Goal: Find contact information: Find contact information

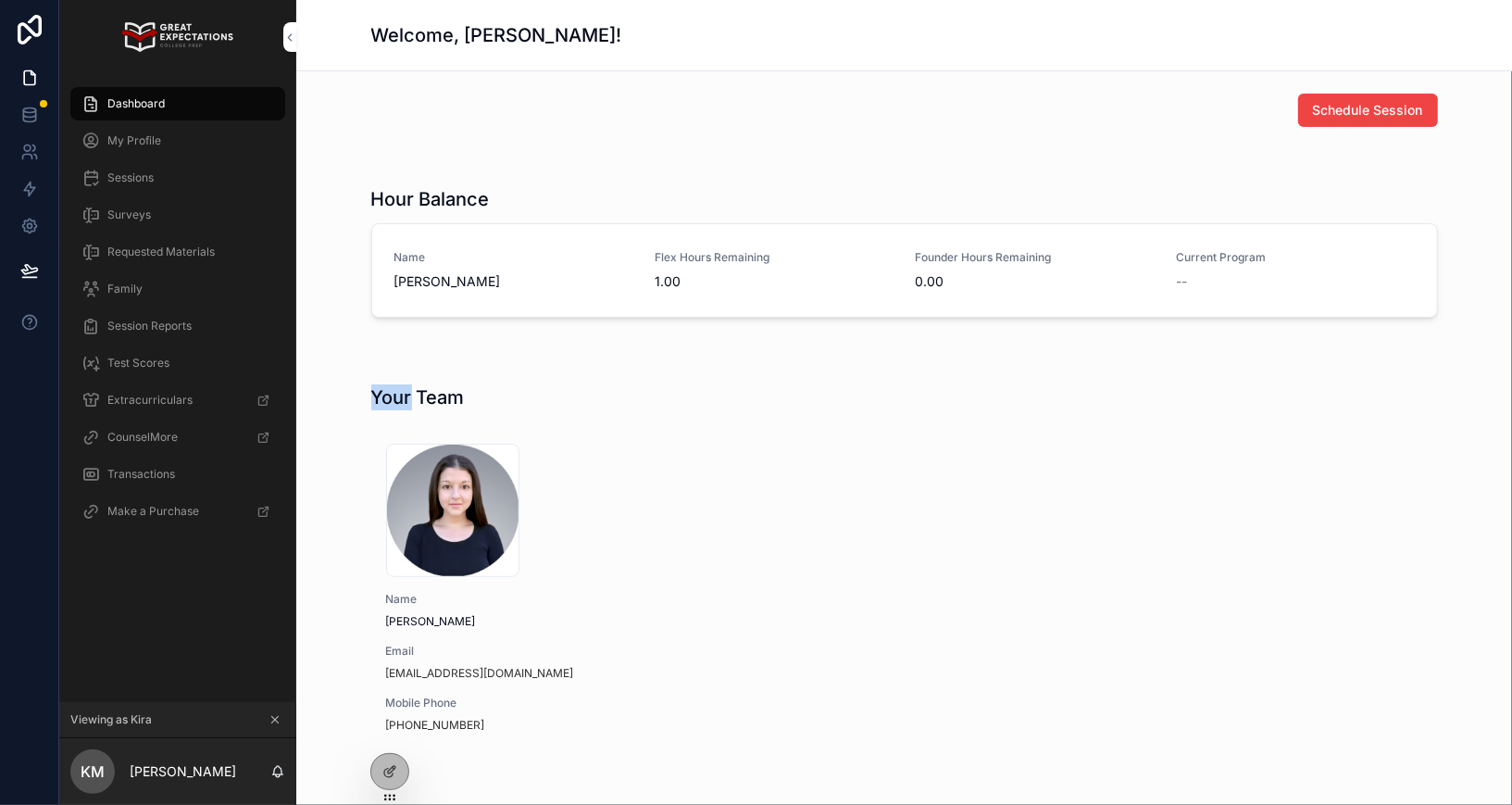
click at [0, 0] on icon at bounding box center [0, 0] width 0 height 0
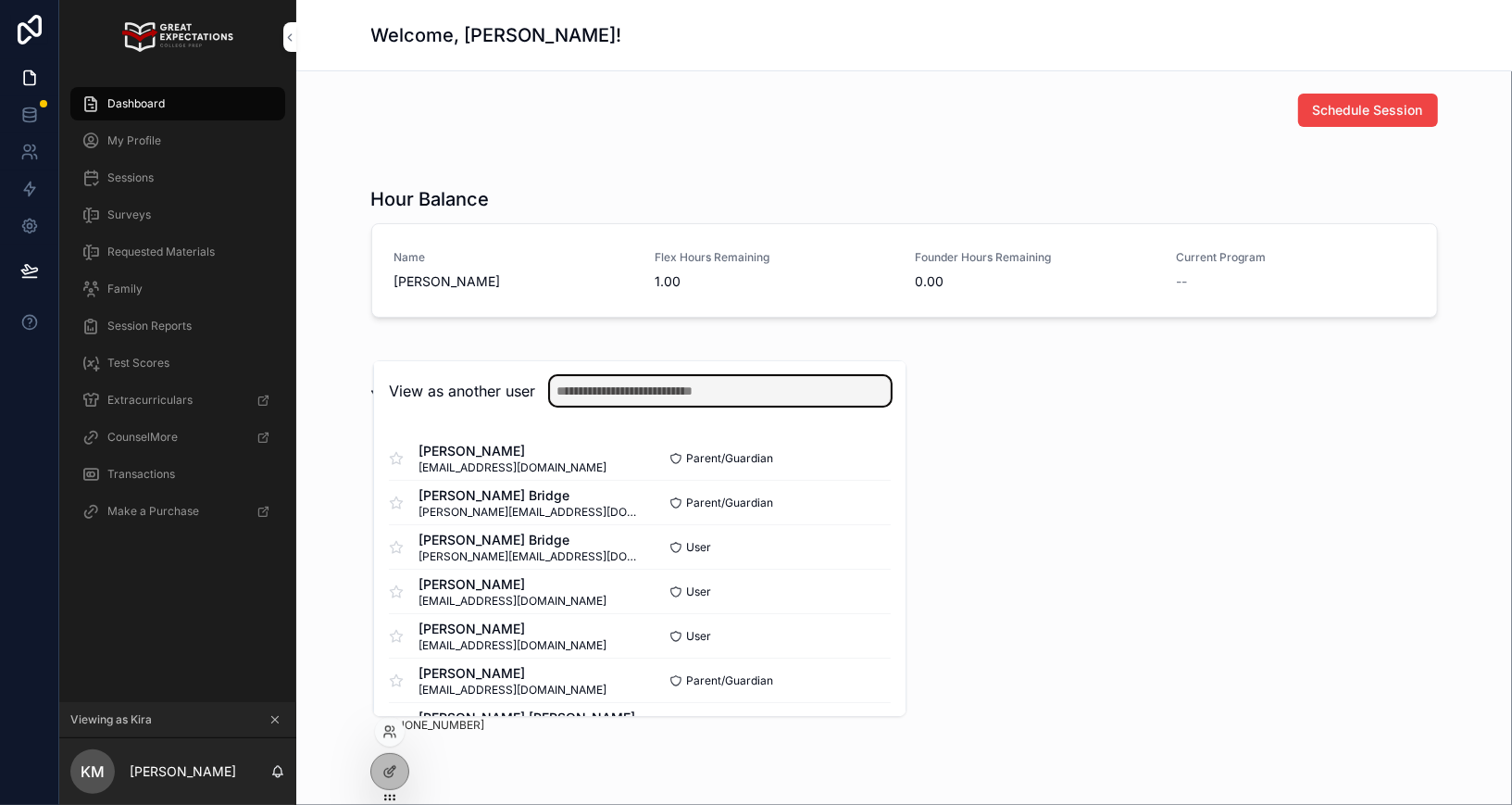
click at [612, 394] on input "text" at bounding box center [720, 390] width 341 height 30
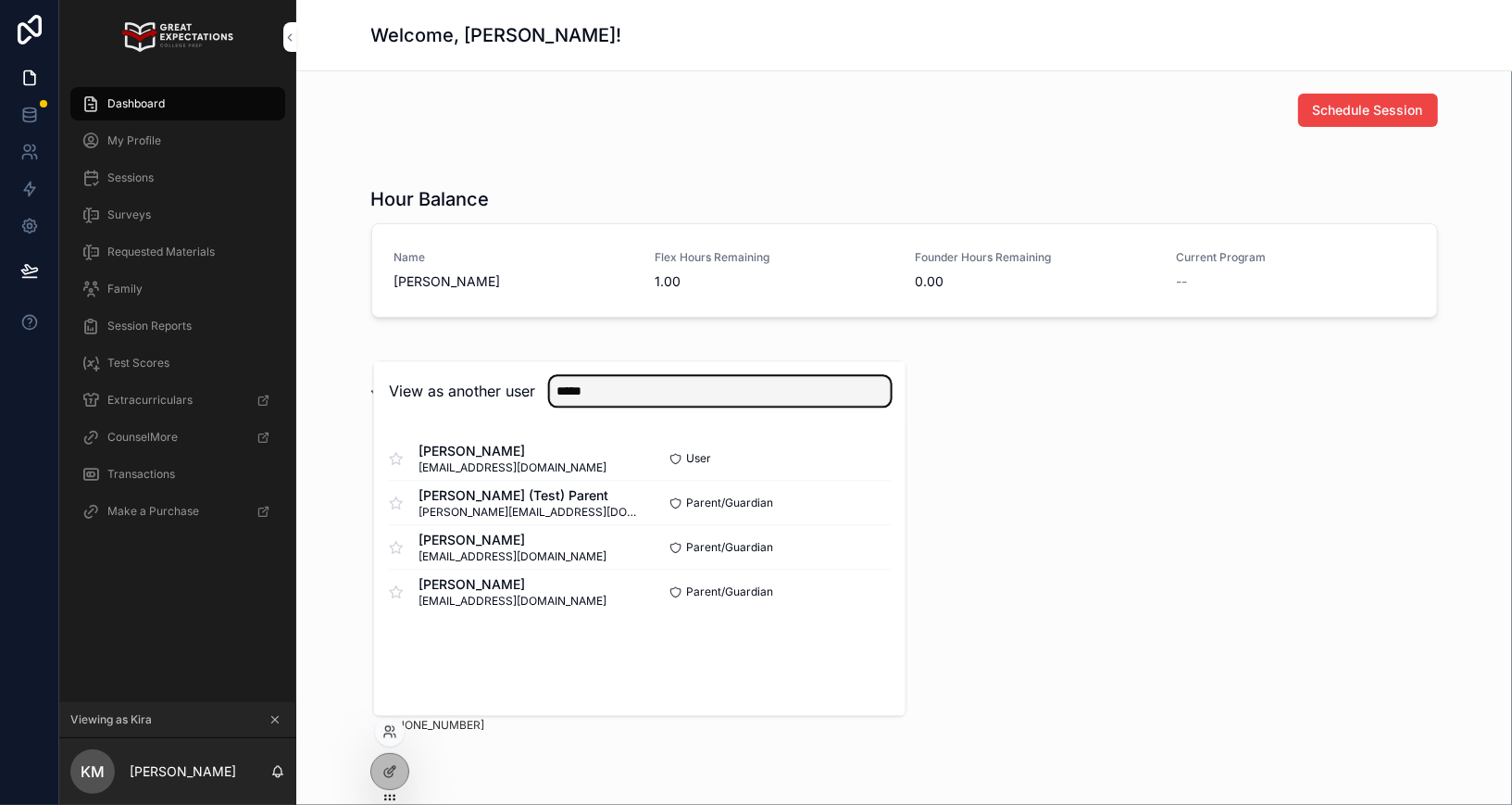
type input "*****"
click at [0, 0] on button "Select" at bounding box center [0, 0] width 0 height 0
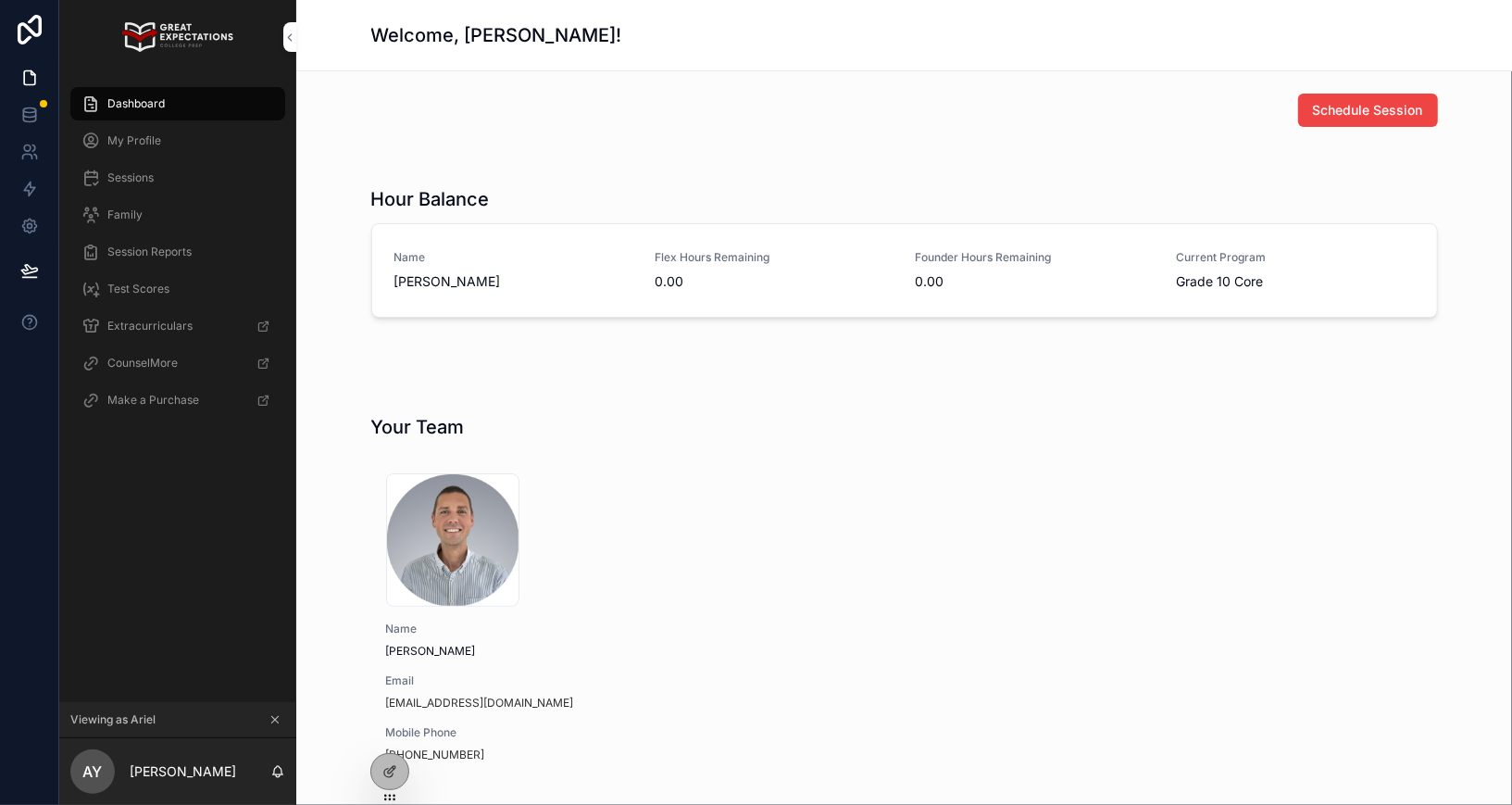
click at [166, 210] on div "Family" at bounding box center [178, 214] width 193 height 30
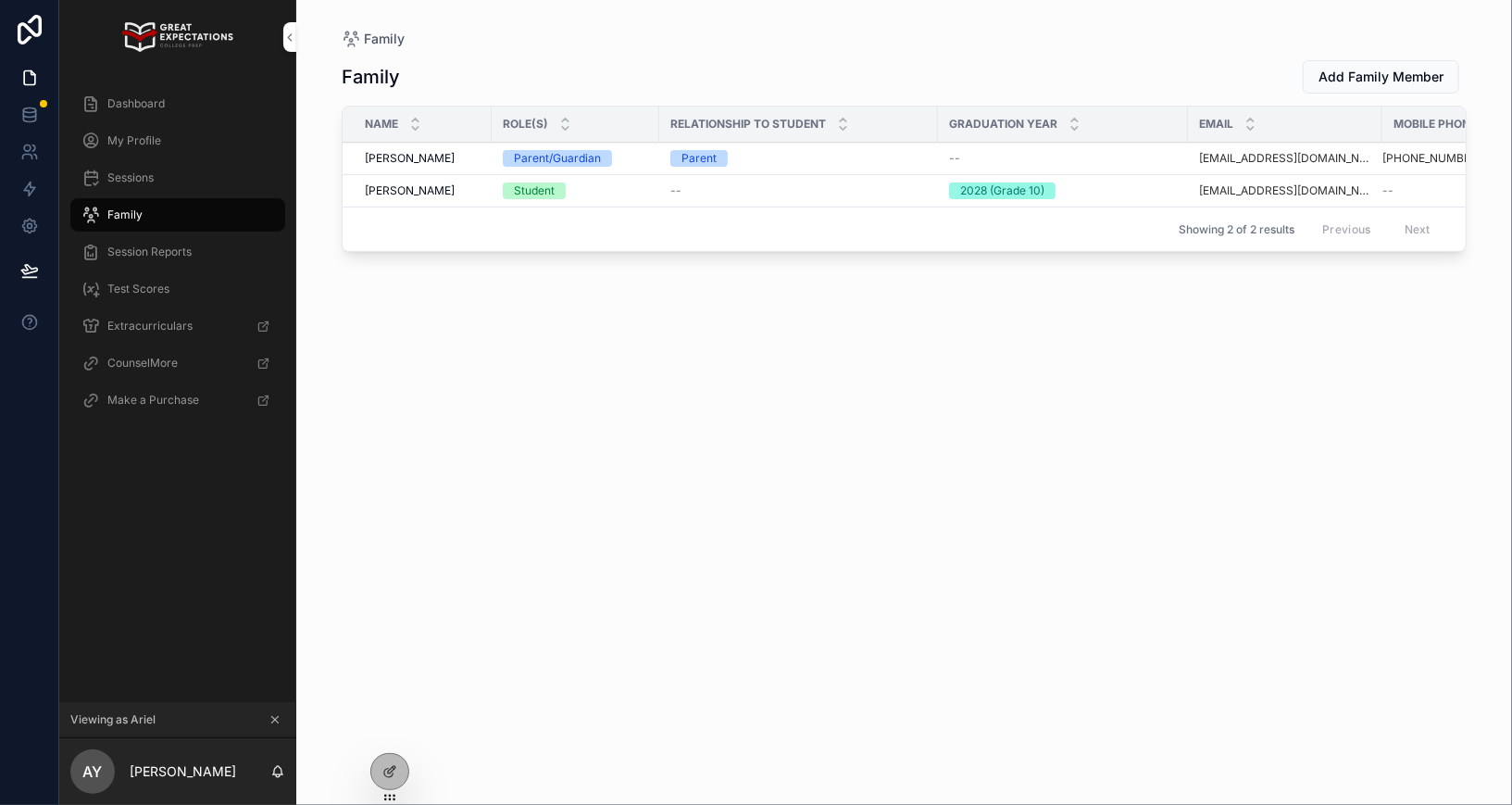
click at [399, 155] on span "[PERSON_NAME]" at bounding box center [409, 157] width 90 height 14
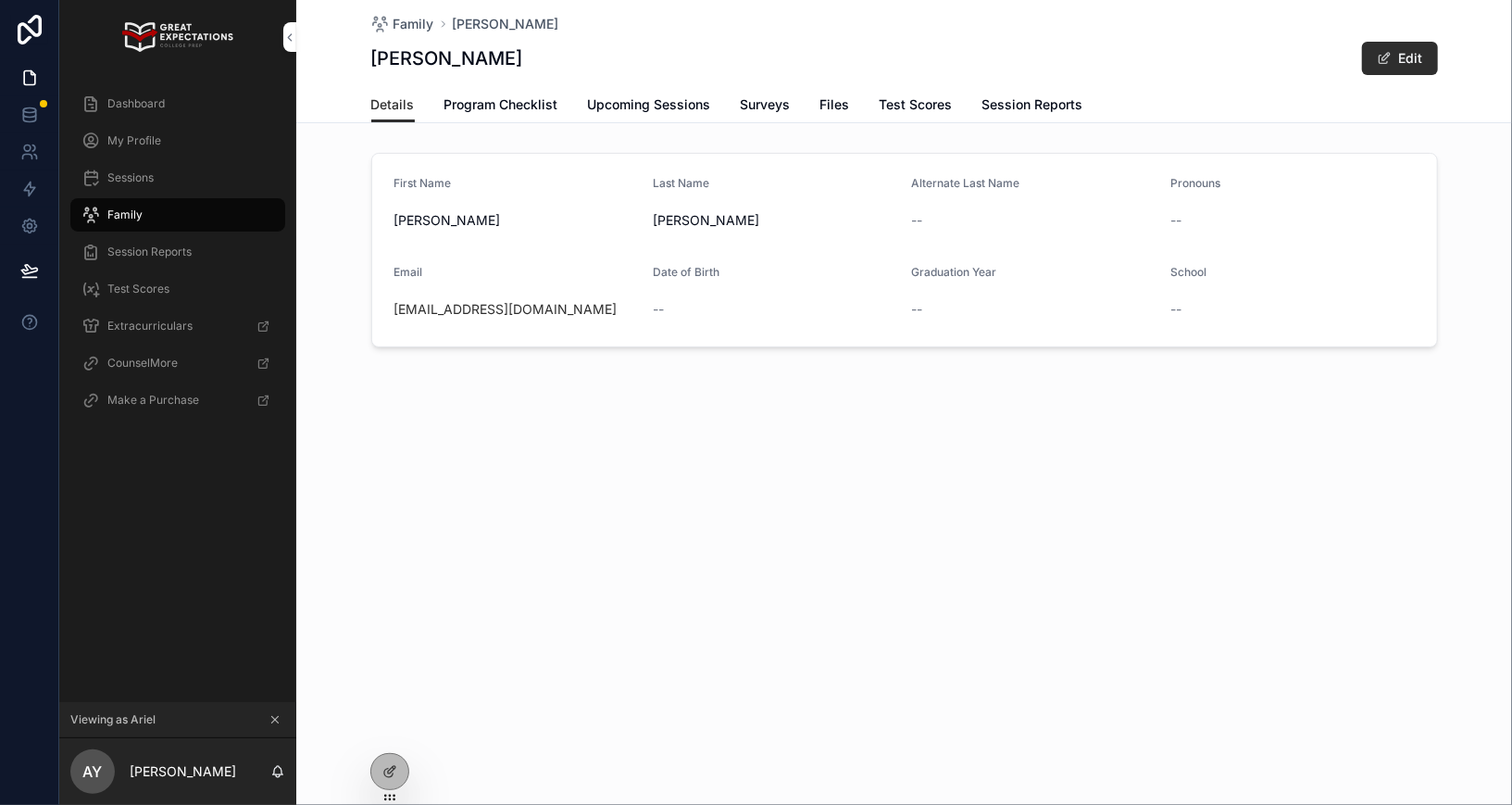
click at [568, 317] on div "[EMAIL_ADDRESS][DOMAIN_NAME]" at bounding box center [516, 309] width 244 height 18
copy link "[EMAIL_ADDRESS][DOMAIN_NAME]"
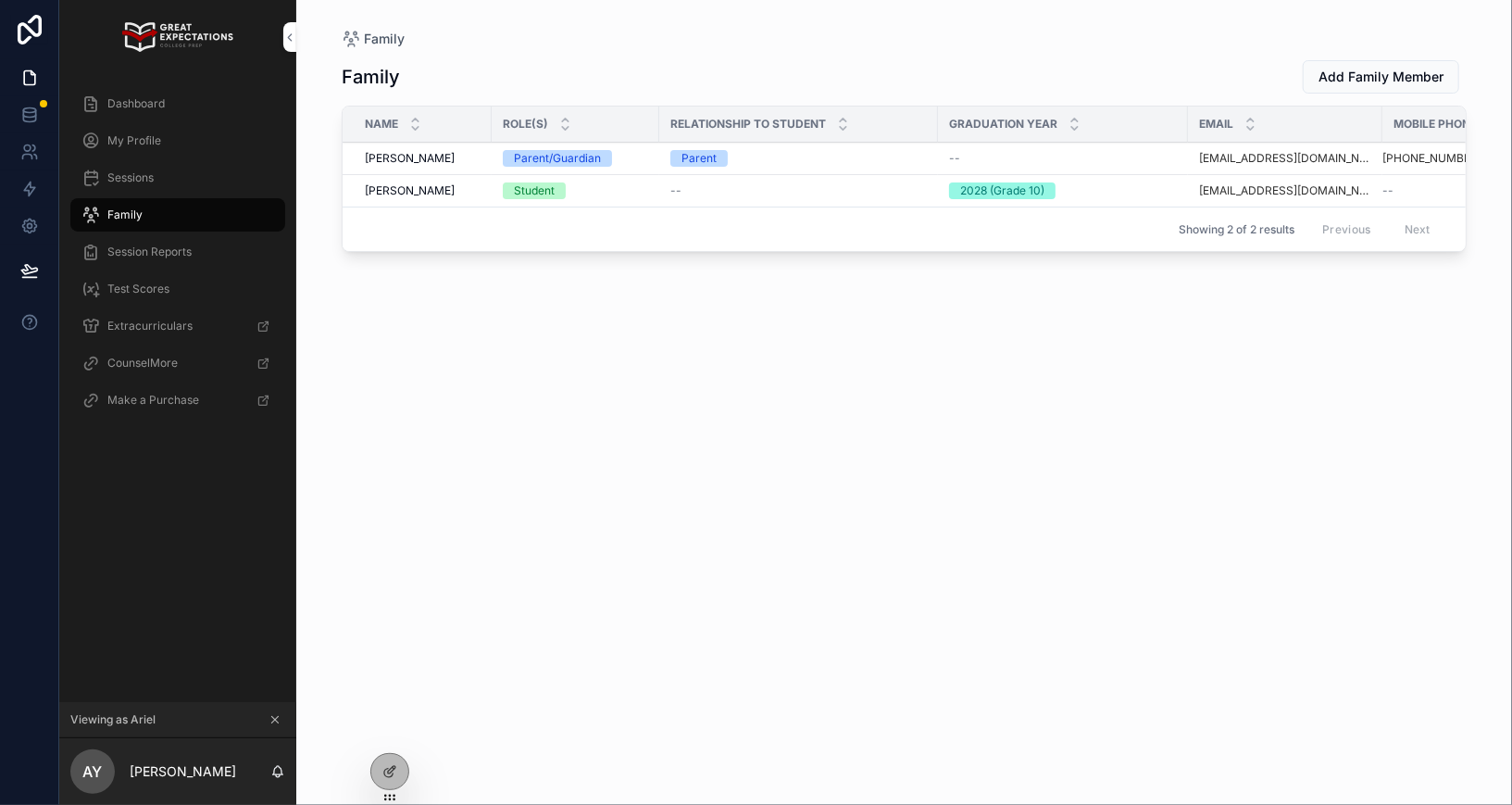
click at [376, 187] on span "[PERSON_NAME]" at bounding box center [409, 190] width 90 height 14
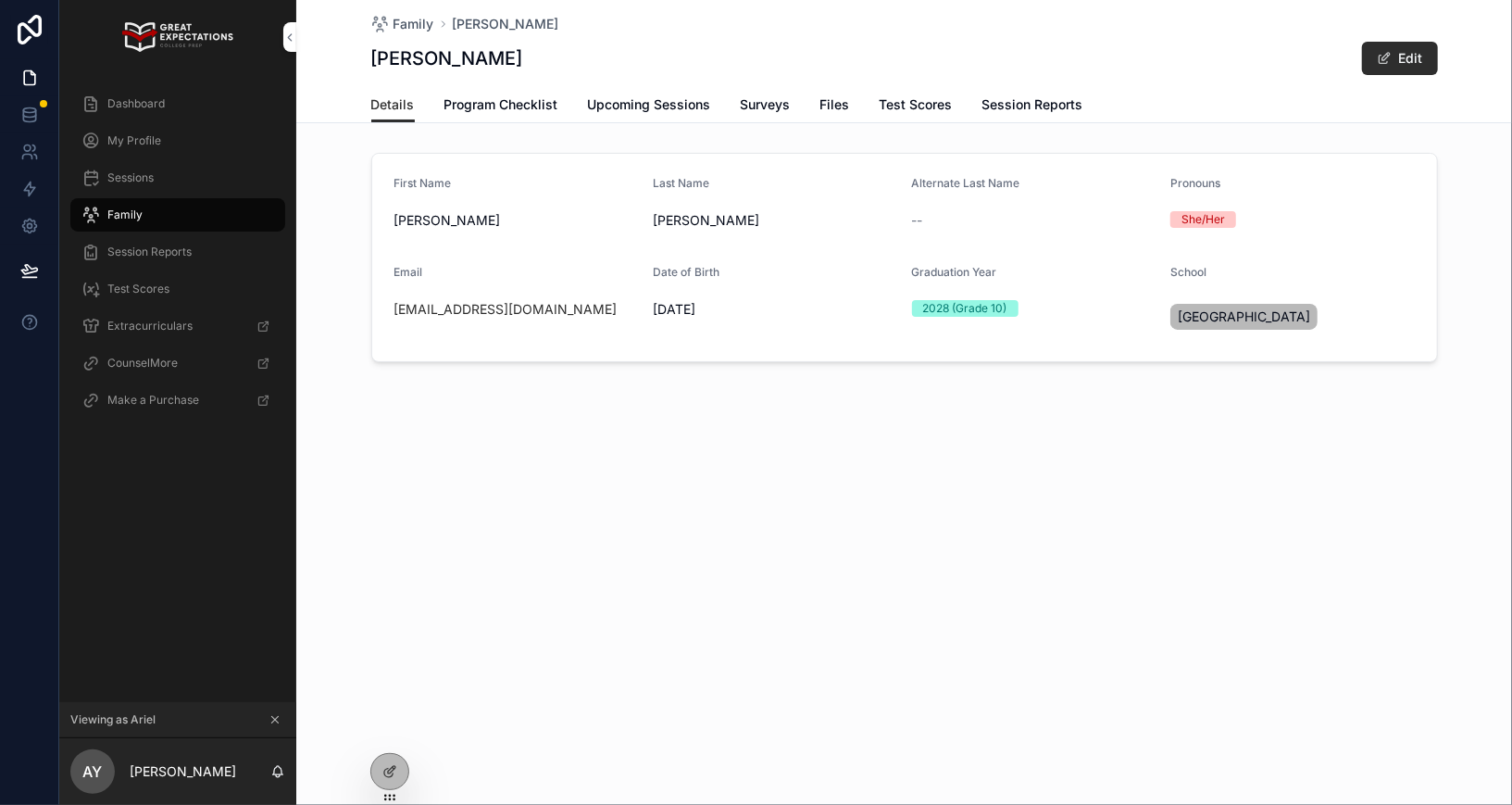
click at [600, 309] on div "[EMAIL_ADDRESS][DOMAIN_NAME]" at bounding box center [516, 309] width 244 height 18
copy link "[EMAIL_ADDRESS][DOMAIN_NAME]"
click at [217, 97] on div "Dashboard" at bounding box center [178, 103] width 193 height 30
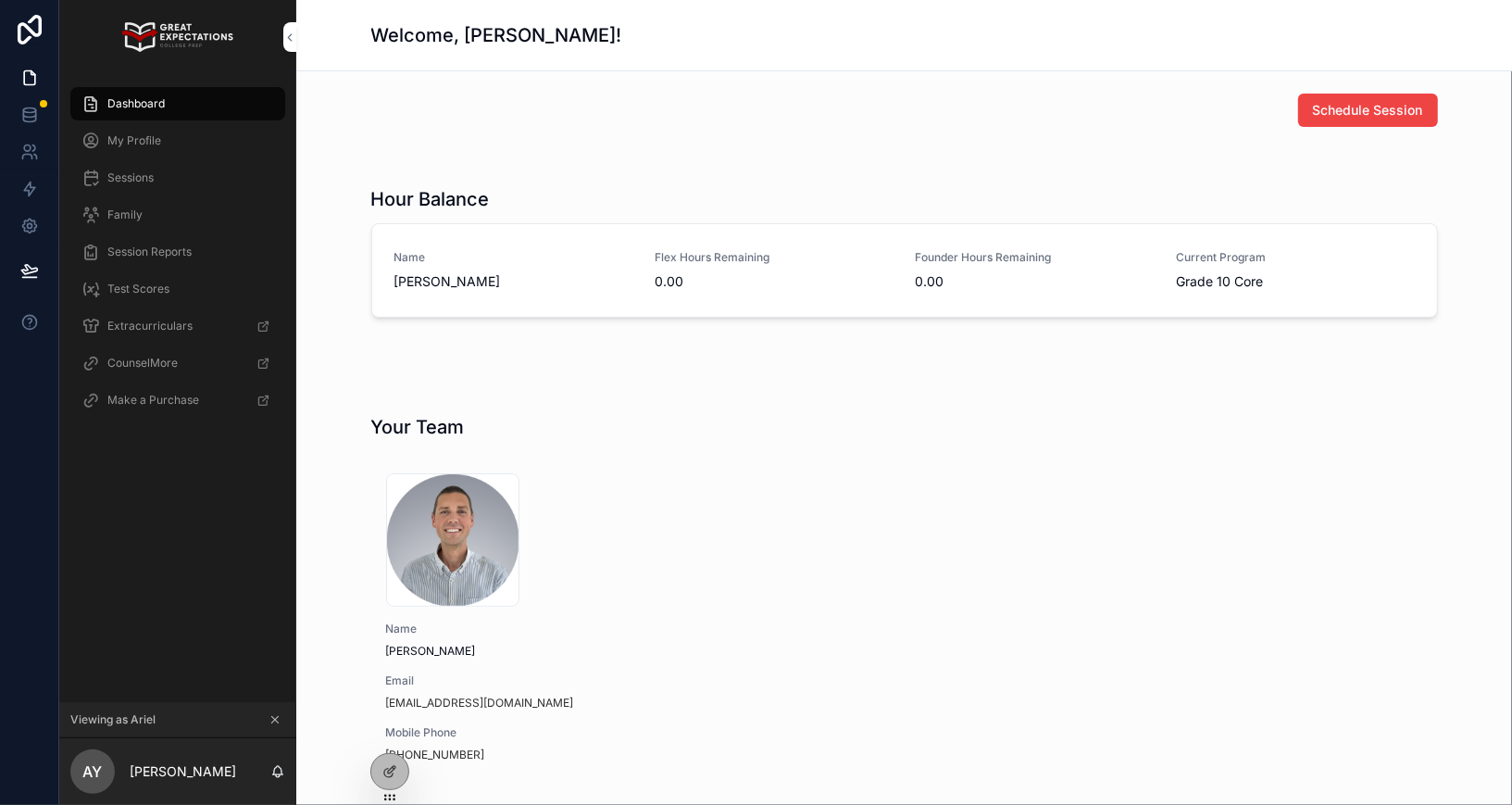
click at [160, 221] on div "Family" at bounding box center [178, 214] width 193 height 30
